Goal: Download file/media

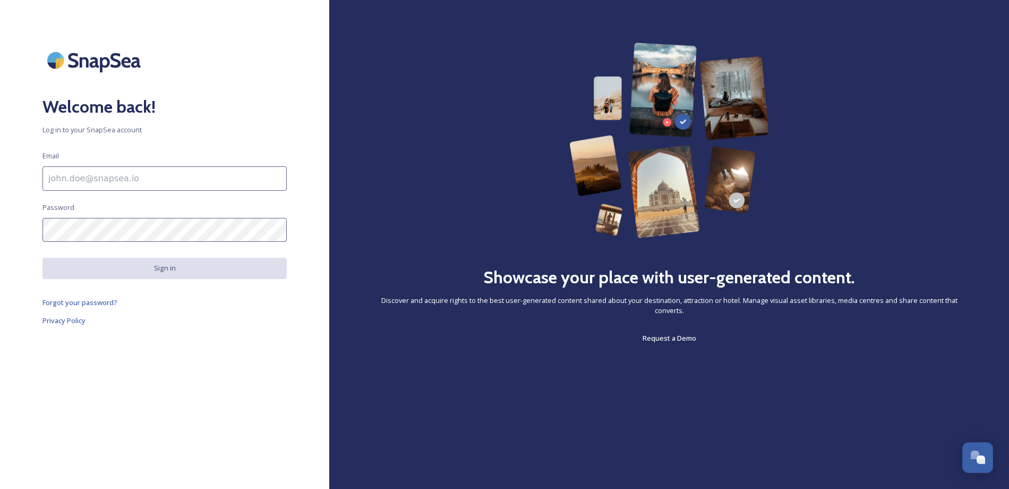
click at [102, 183] on input at bounding box center [164, 178] width 244 height 24
type input "[EMAIL_ADDRESS][DOMAIN_NAME]"
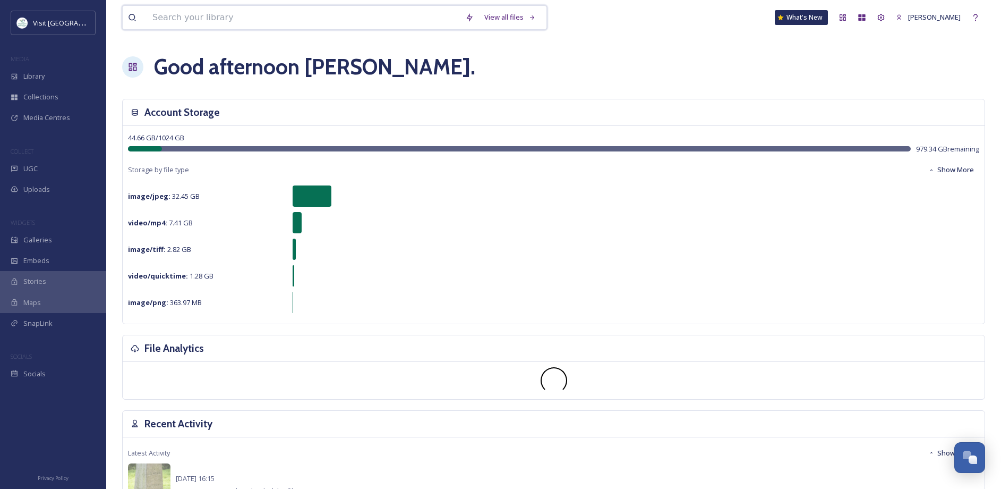
click at [176, 16] on input at bounding box center [303, 17] width 313 height 23
type input "fall"
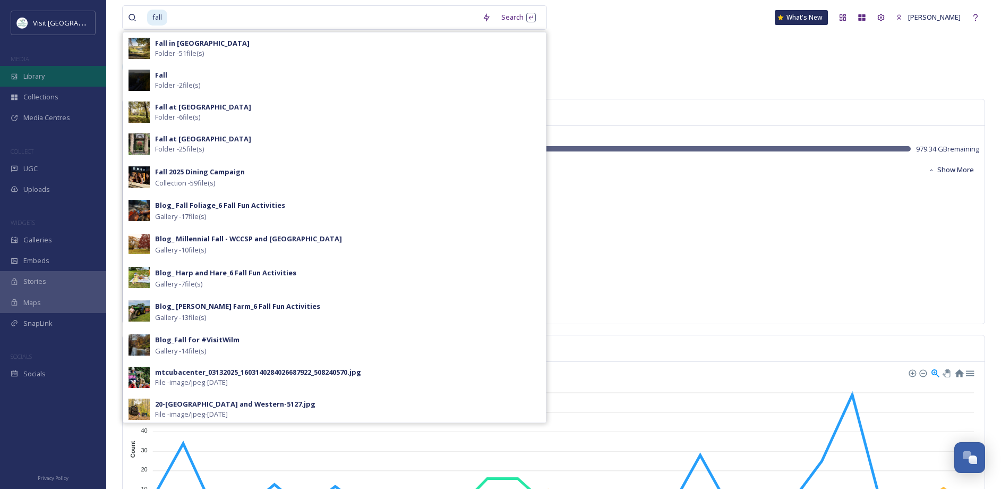
click at [24, 72] on span "Library" at bounding box center [33, 76] width 21 height 10
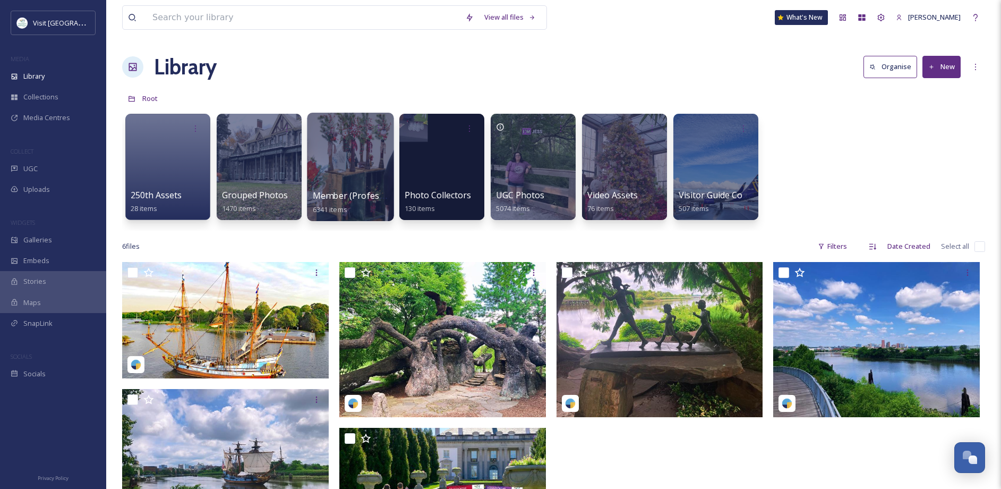
click at [337, 188] on div at bounding box center [350, 167] width 87 height 108
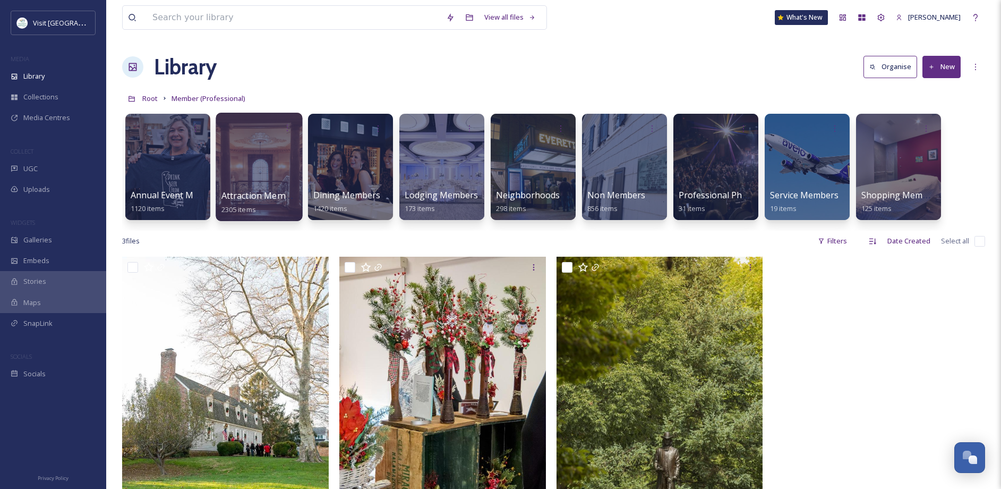
click at [267, 180] on div at bounding box center [259, 167] width 87 height 108
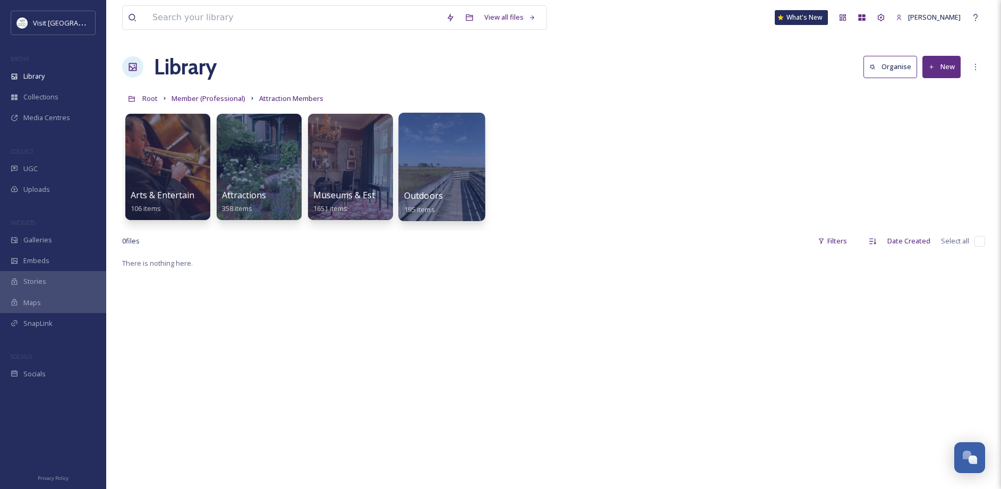
click at [438, 186] on div at bounding box center [441, 167] width 87 height 108
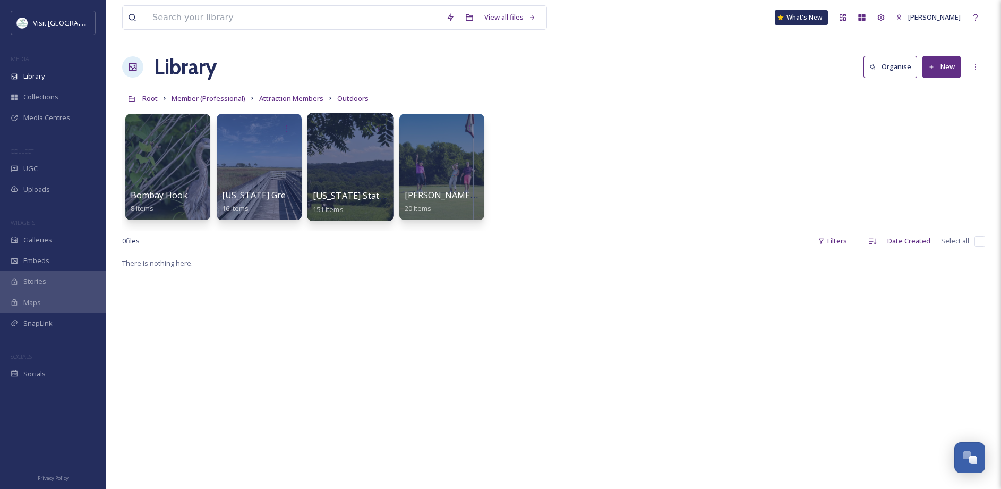
click at [359, 164] on div at bounding box center [350, 167] width 87 height 108
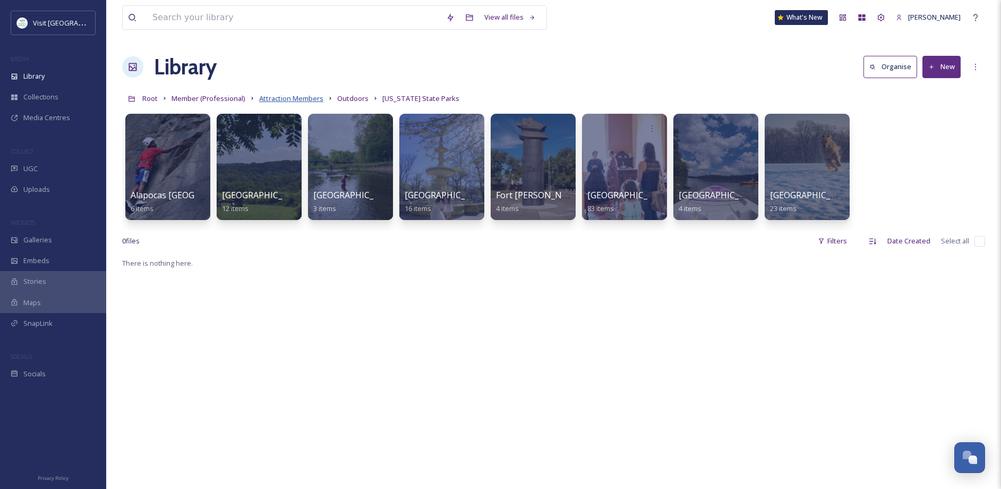
click at [292, 97] on span "Attraction Members" at bounding box center [291, 98] width 64 height 10
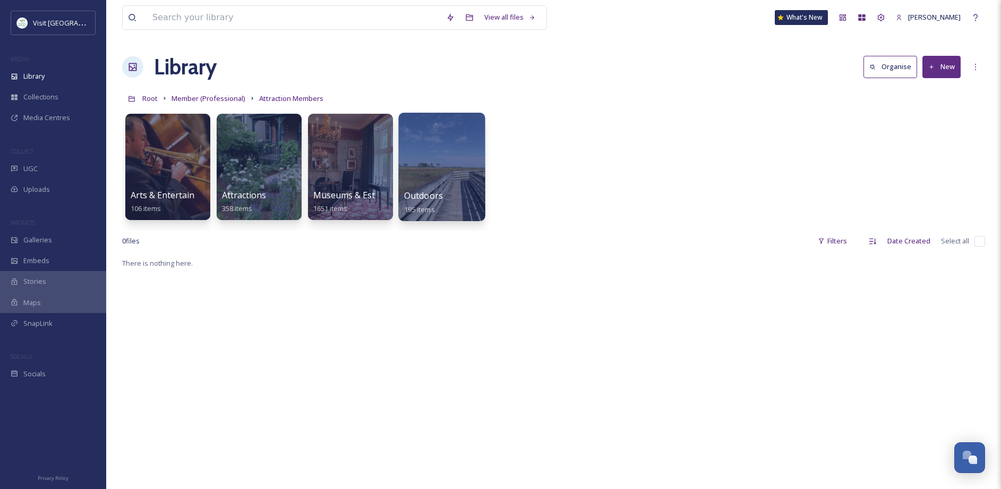
click at [461, 180] on div at bounding box center [441, 167] width 87 height 108
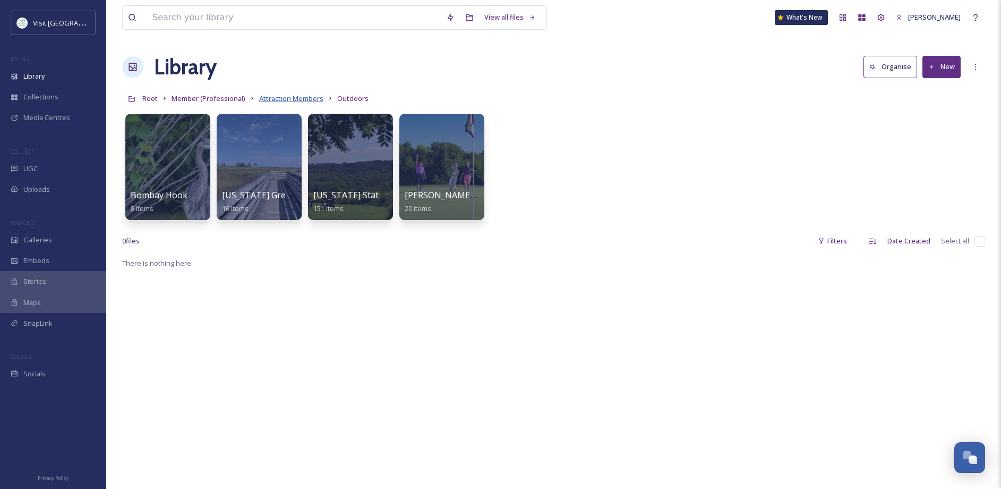
click at [292, 97] on span "Attraction Members" at bounding box center [291, 98] width 64 height 10
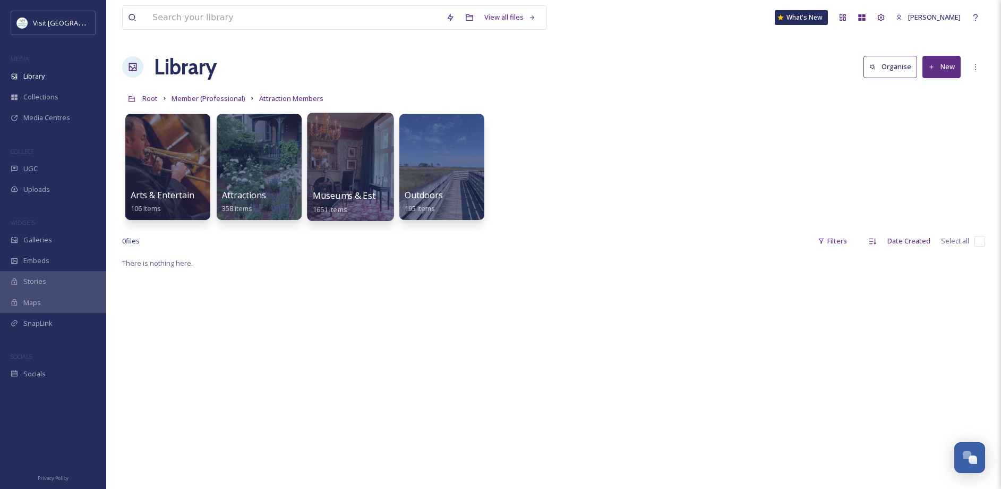
click at [358, 181] on div at bounding box center [350, 167] width 87 height 108
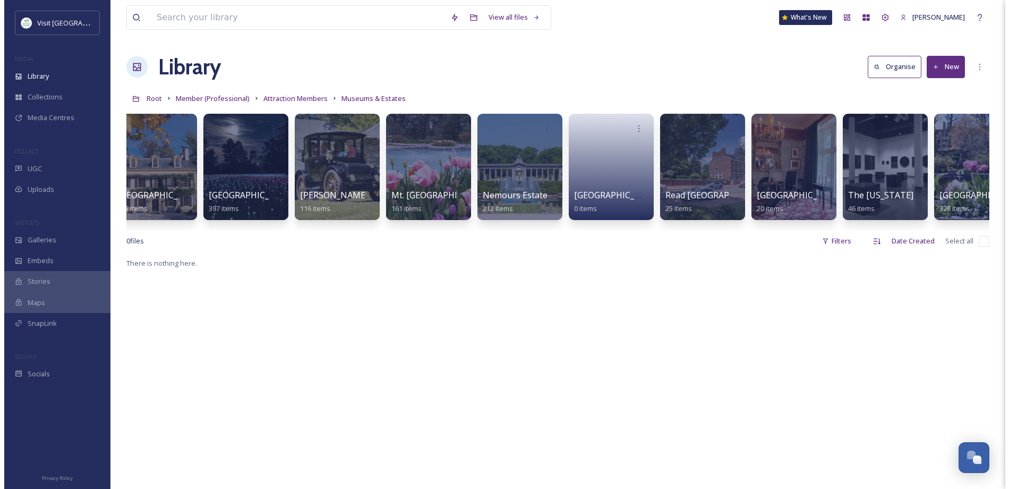
scroll to position [0, 325]
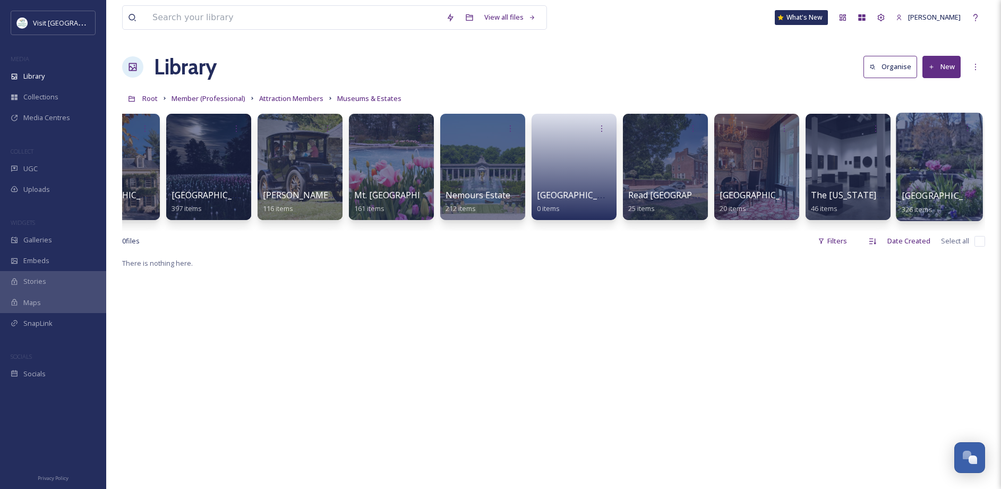
click at [930, 167] on div at bounding box center [939, 167] width 87 height 108
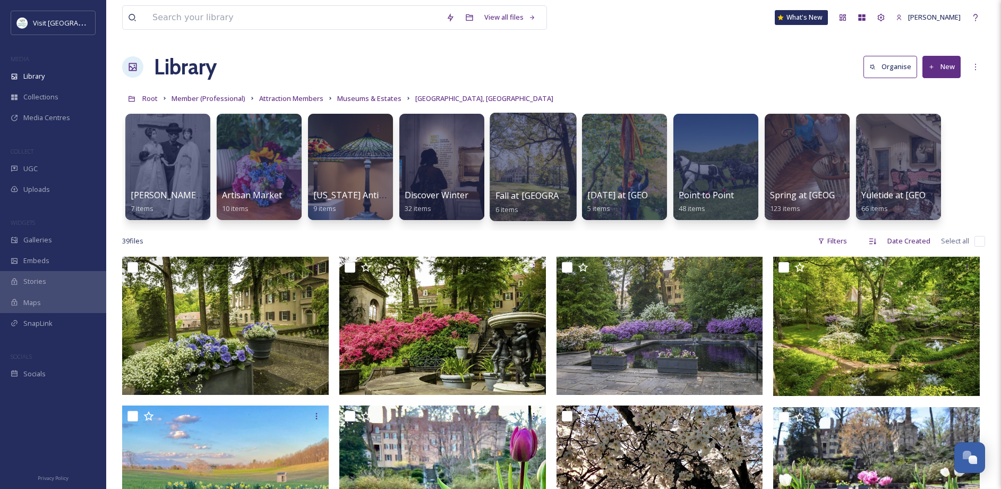
click at [534, 194] on span "Fall at [GEOGRAPHIC_DATA]" at bounding box center [552, 196] width 113 height 12
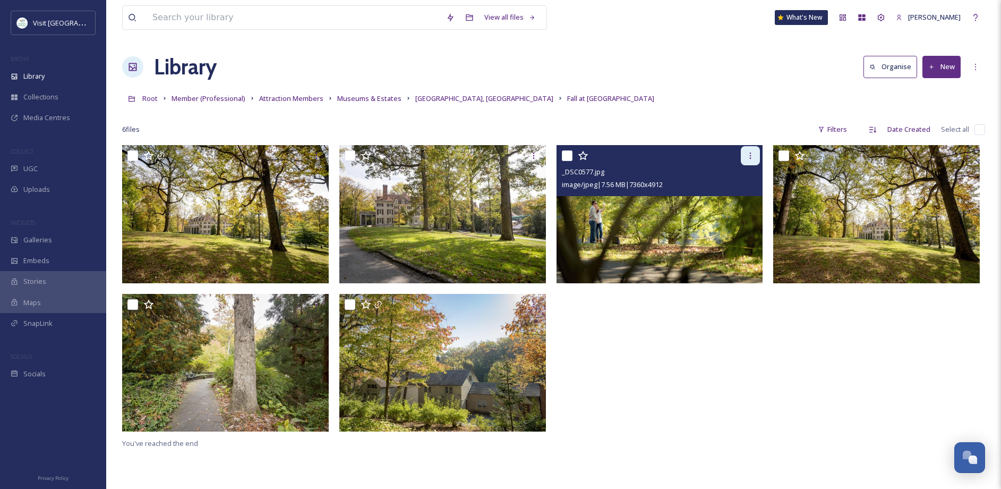
click at [750, 157] on icon at bounding box center [750, 155] width 8 height 8
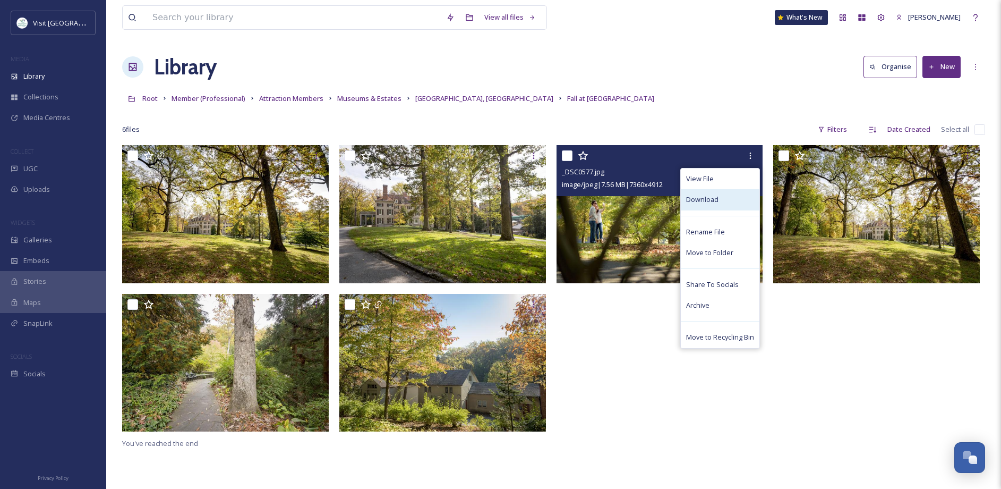
click at [694, 201] on span "Download" at bounding box center [702, 199] width 32 height 10
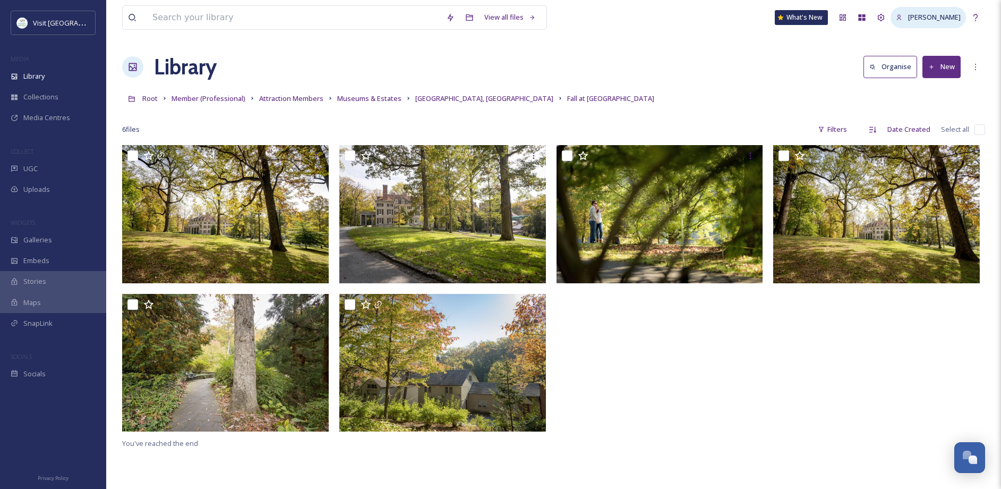
click at [931, 14] on span "[PERSON_NAME]" at bounding box center [934, 17] width 53 height 10
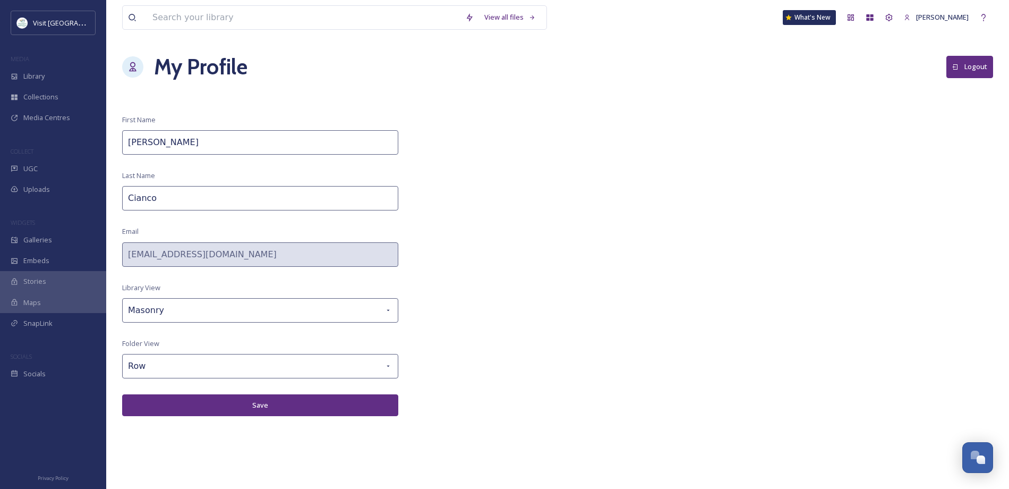
click at [959, 66] on icon at bounding box center [956, 67] width 7 height 7
